Goal: Transaction & Acquisition: Download file/media

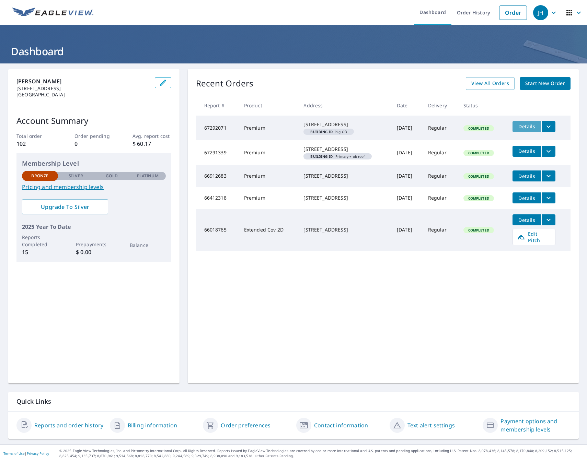
click at [521, 126] on span "Details" at bounding box center [527, 126] width 21 height 7
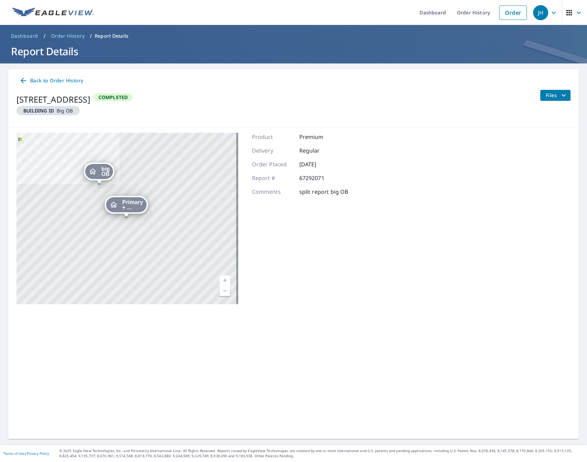
click at [560, 93] on icon "filesDropdownBtn-67292071" at bounding box center [564, 95] width 8 height 8
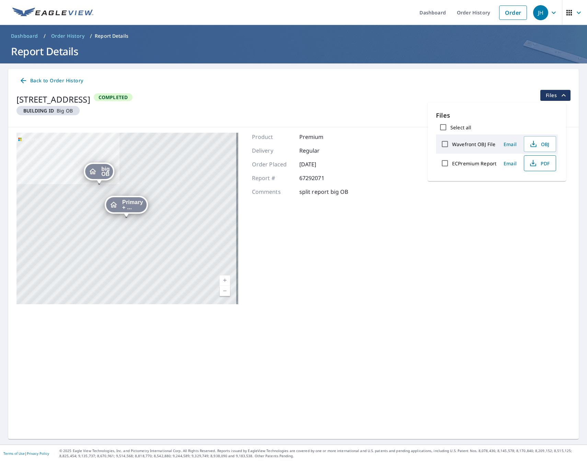
click at [537, 165] on span "PDF" at bounding box center [539, 163] width 22 height 8
click at [127, 204] on span "Primary + ..." at bounding box center [132, 205] width 21 height 10
click at [116, 207] on span "Primary + ..." at bounding box center [102, 205] width 27 height 10
click at [119, 207] on div "Primary + ..." at bounding box center [126, 204] width 41 height 15
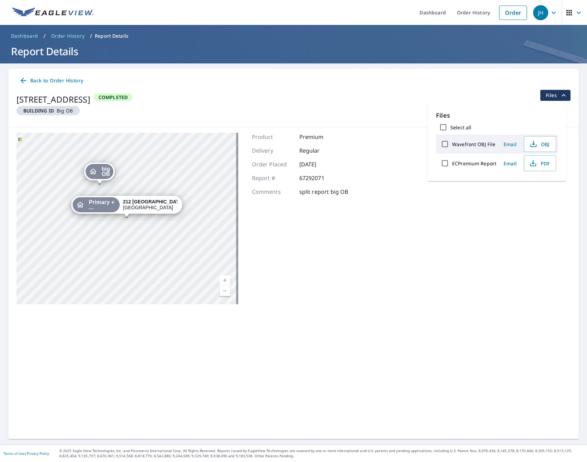
click at [116, 207] on span "Primary + ..." at bounding box center [102, 205] width 27 height 10
click at [21, 79] on icon at bounding box center [23, 81] width 8 height 8
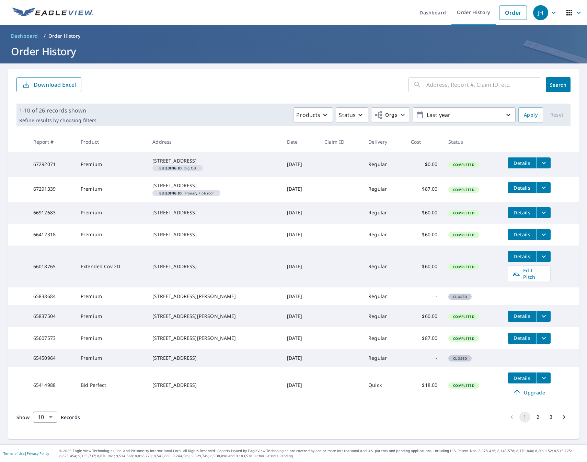
click at [515, 191] on span "Details" at bounding box center [522, 188] width 21 height 7
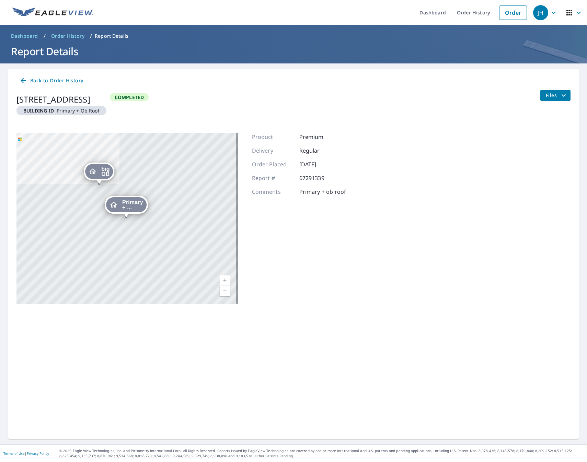
click at [546, 95] on span "Files" at bounding box center [557, 95] width 22 height 8
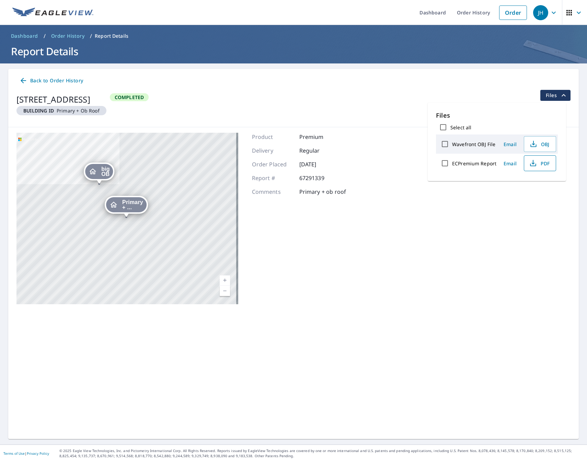
click at [535, 165] on icon "button" at bounding box center [533, 165] width 6 height 3
